Goal: Transaction & Acquisition: Subscribe to service/newsletter

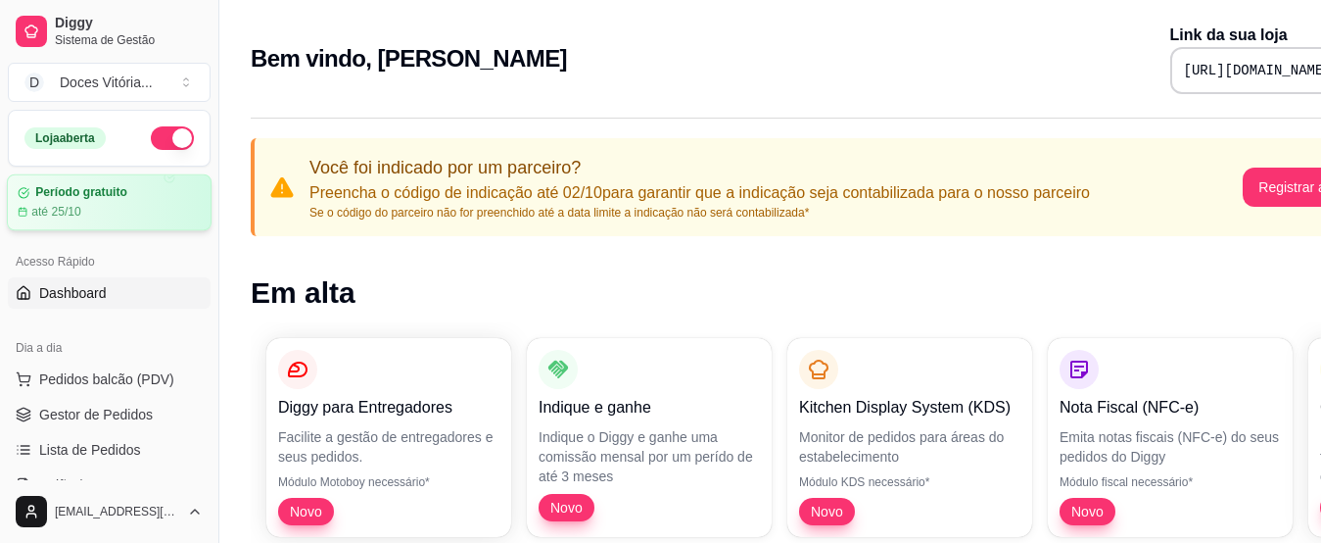
click at [79, 203] on div "Período gratuito até 25/10" at bounding box center [109, 202] width 183 height 34
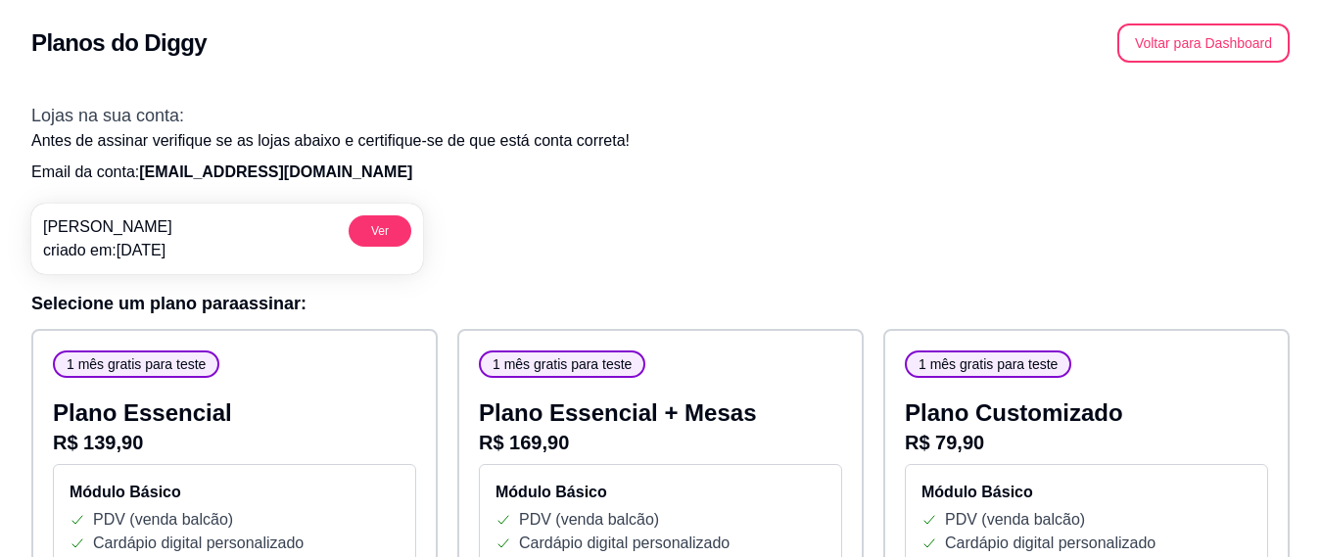
click at [645, 162] on p "Email da conta: docesvitoriasilva446@gmail.com" at bounding box center [660, 173] width 1259 height 24
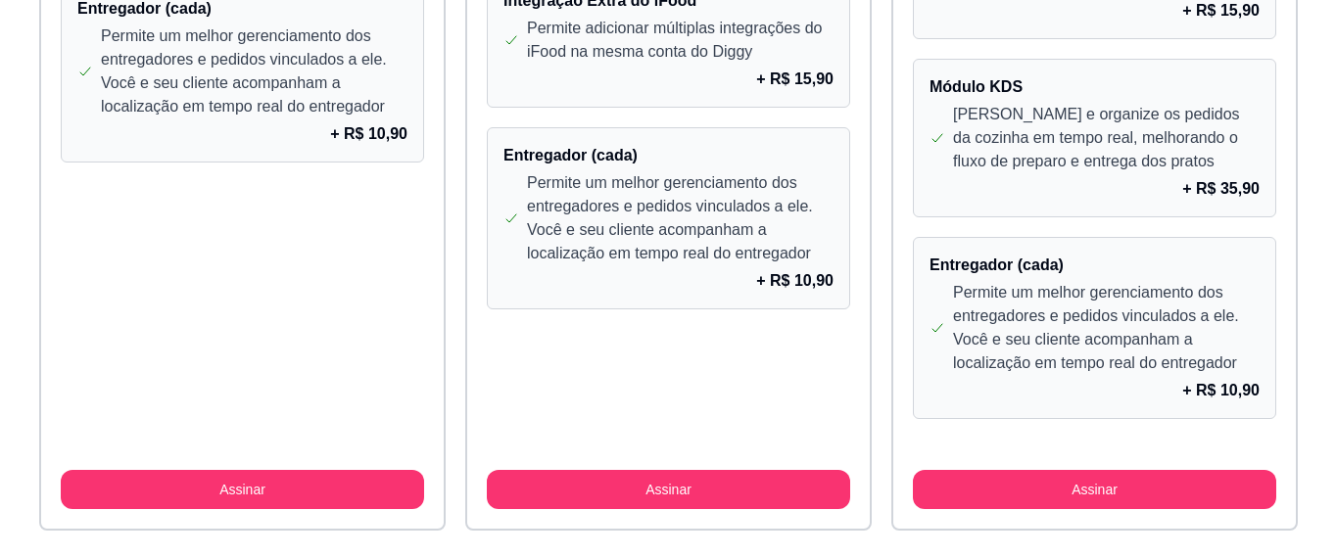
scroll to position [1917, 0]
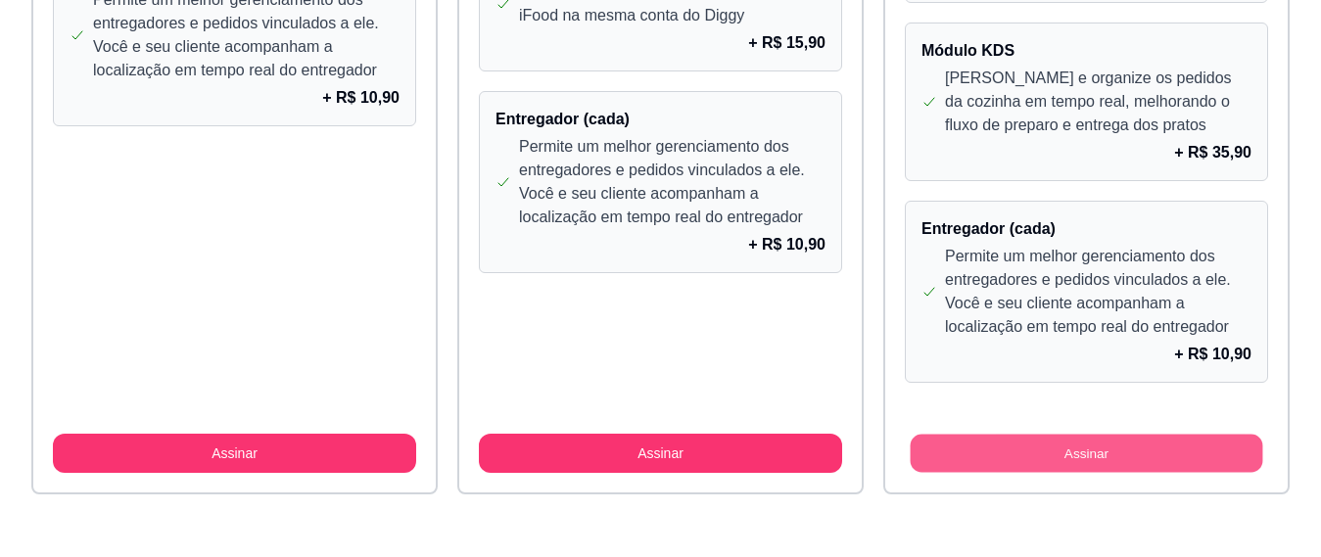
click at [978, 451] on button "Assinar" at bounding box center [1087, 454] width 353 height 38
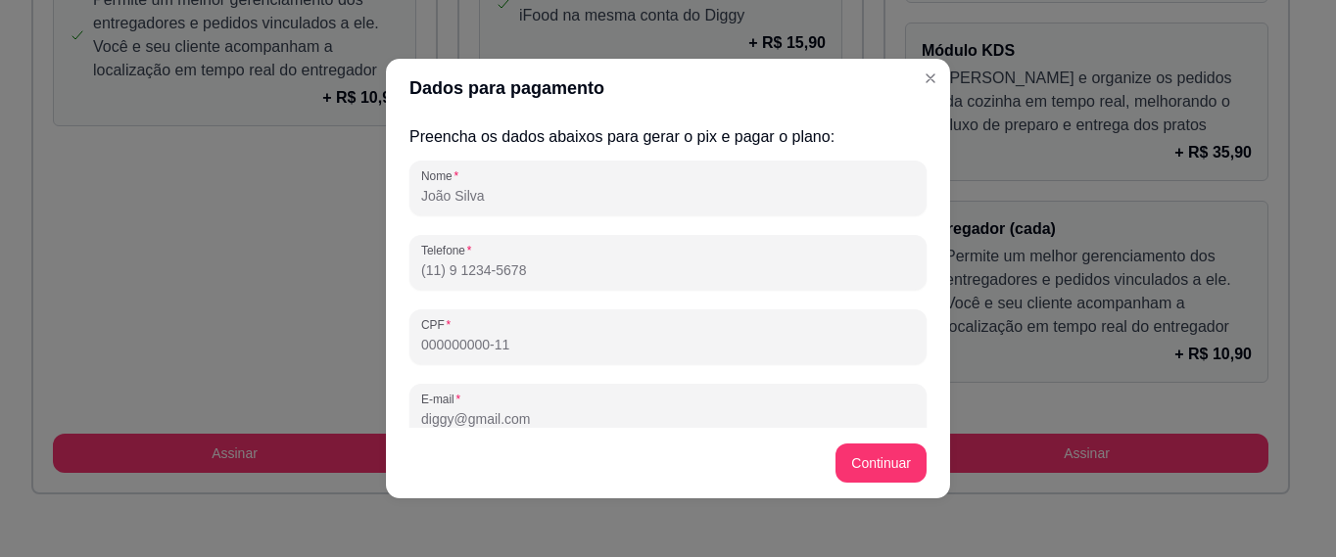
click at [615, 201] on input "Nome" at bounding box center [668, 196] width 494 height 20
type input "VITORIA M PERDONA SI"
type input "(49) 9 9831-6624"
click at [517, 354] on input "CPF" at bounding box center [668, 345] width 494 height 20
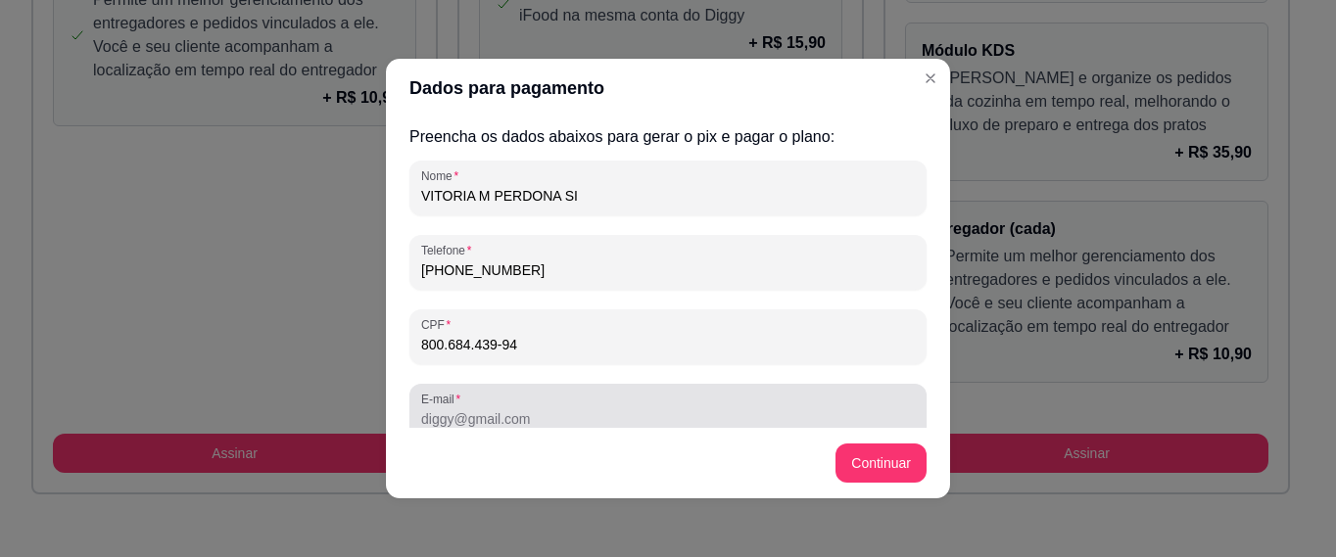
type input "800.684.439-94"
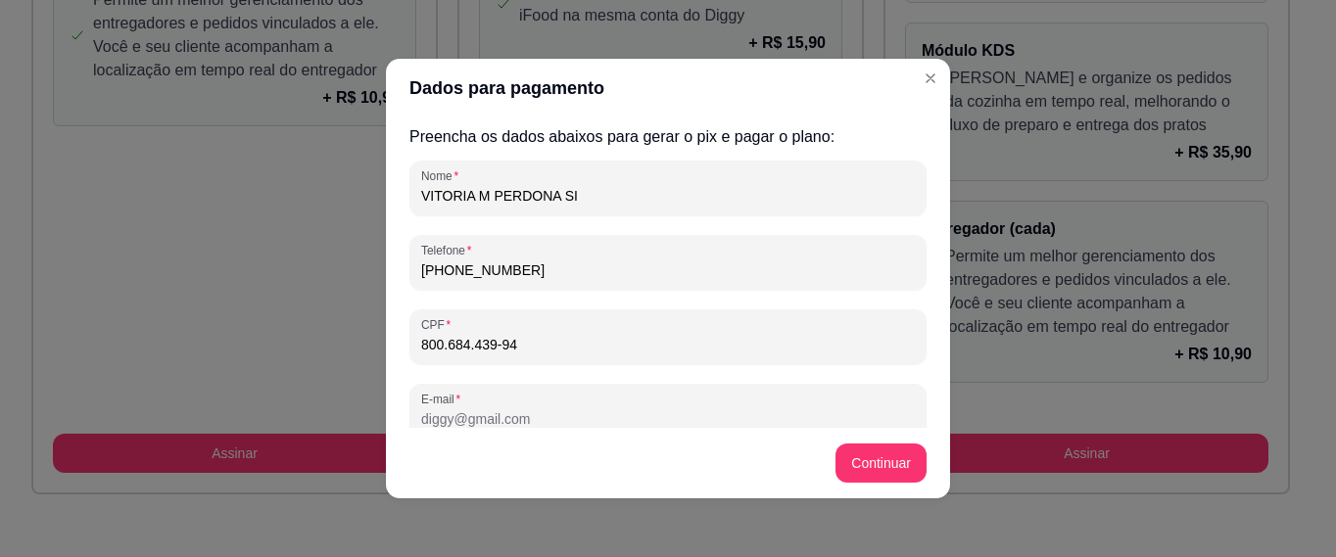
click at [478, 425] on input "E-mail" at bounding box center [668, 419] width 494 height 20
type input "vitoria18silva02@gmail.com"
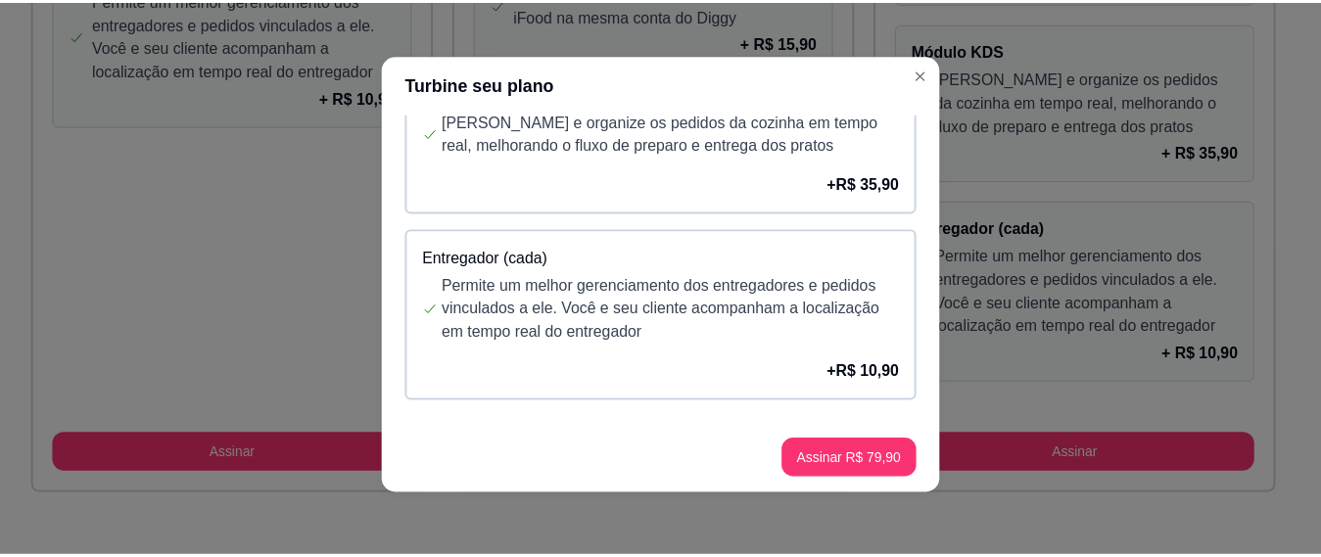
scroll to position [1126, 0]
